Goal: Check status: Check status

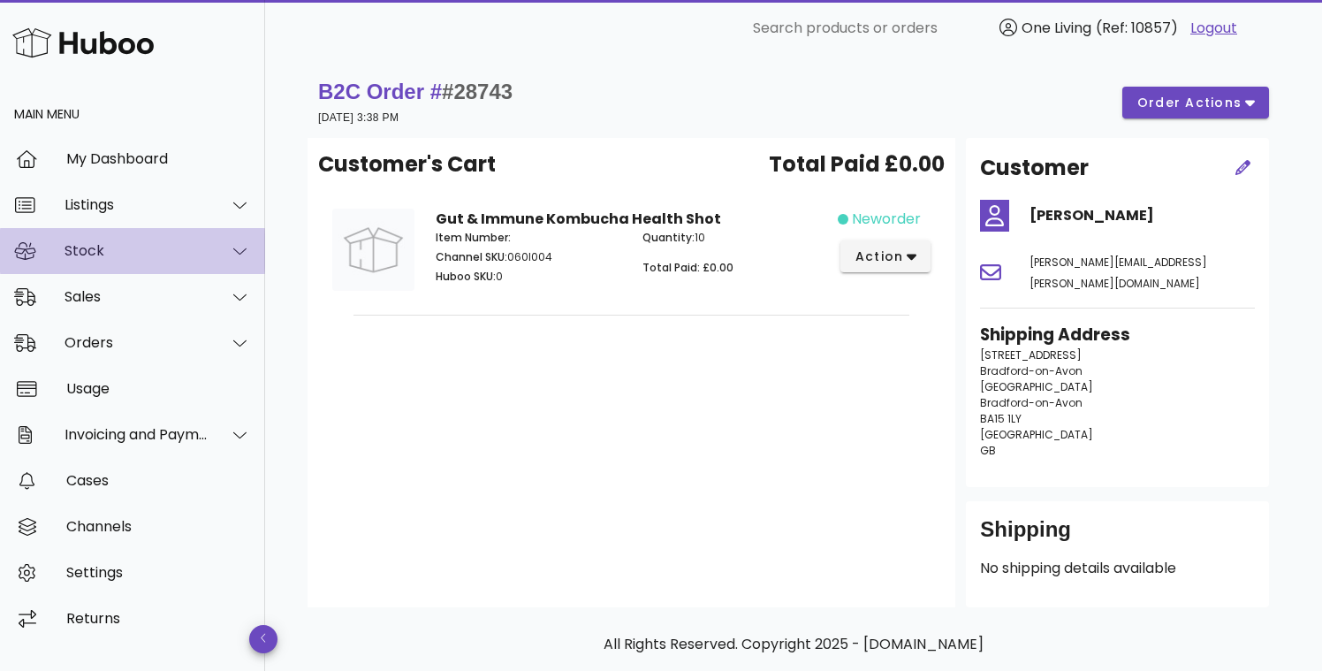
click at [127, 246] on div "Stock" at bounding box center [137, 250] width 144 height 17
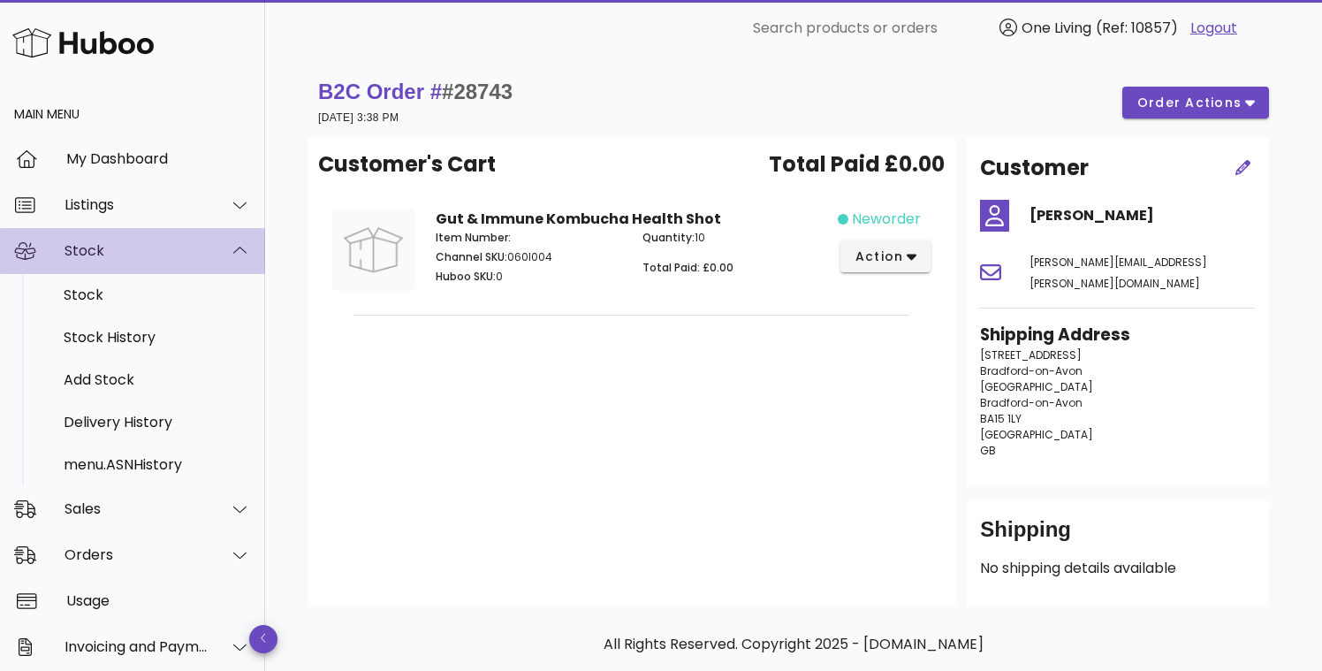
click at [127, 246] on div "Stock" at bounding box center [137, 250] width 144 height 17
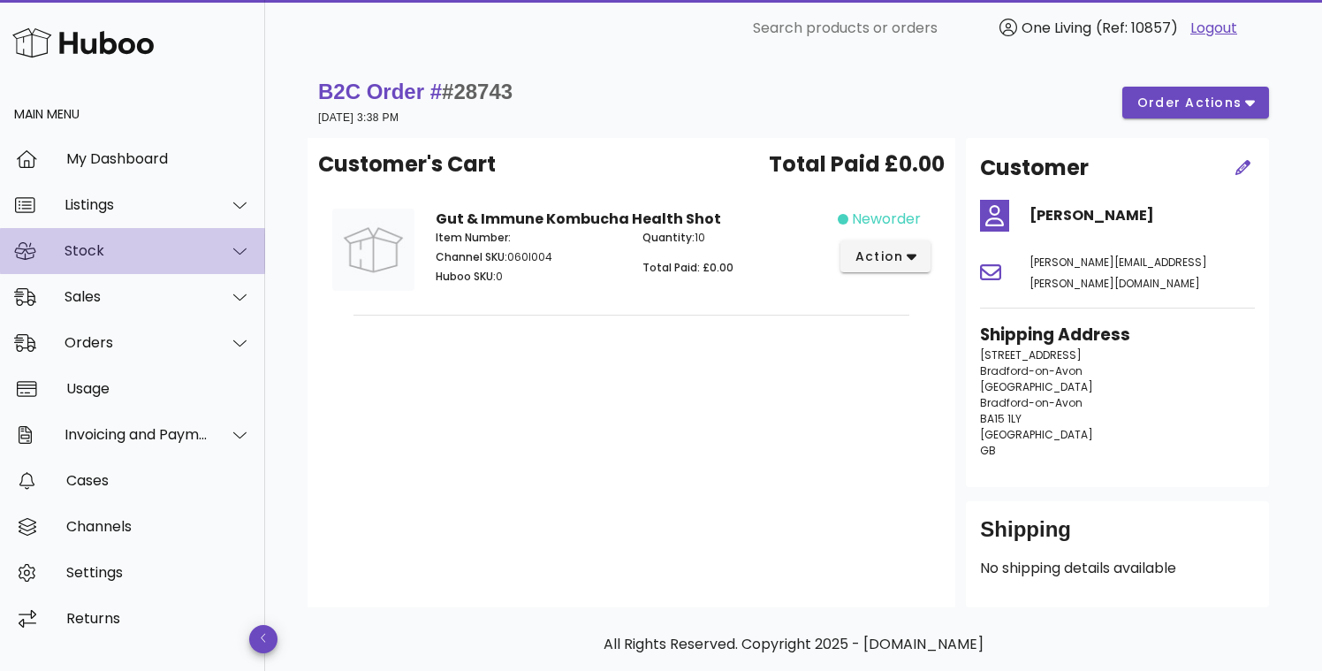
click at [127, 246] on div "Stock" at bounding box center [137, 250] width 144 height 17
